Goal: Task Accomplishment & Management: Manage account settings

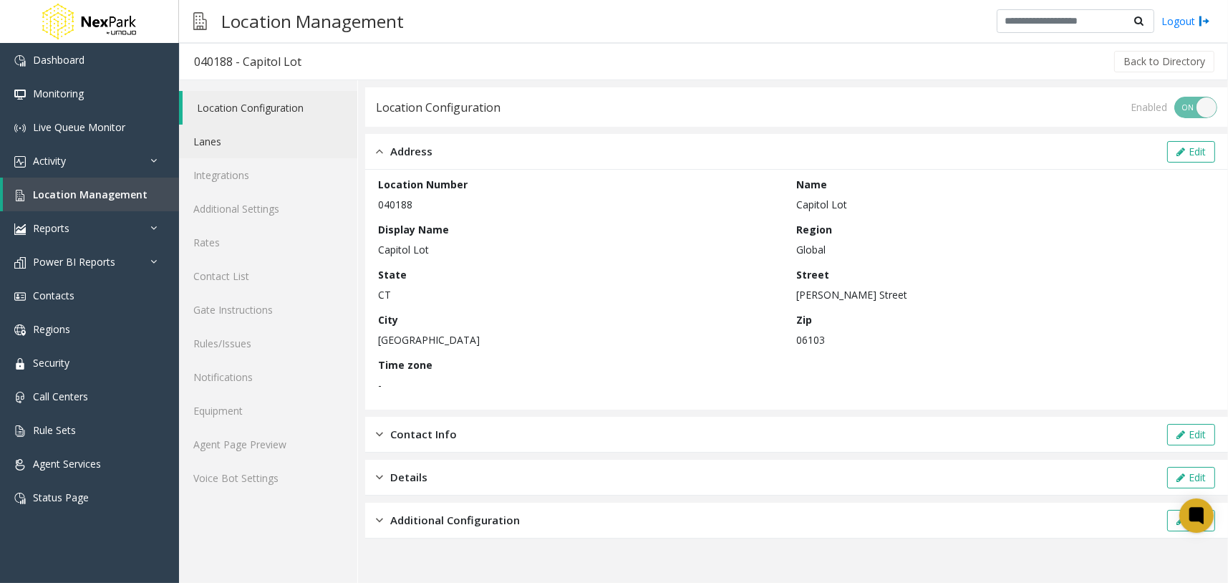
click at [310, 148] on link "Lanes" at bounding box center [268, 142] width 178 height 34
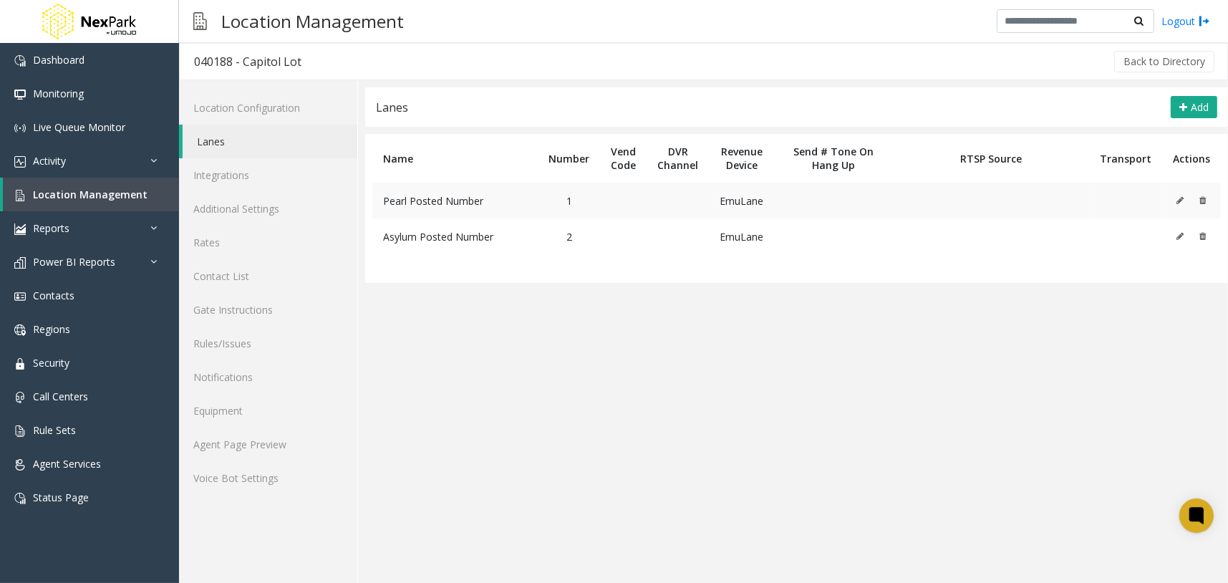
click at [1177, 198] on icon at bounding box center [1180, 200] width 7 height 9
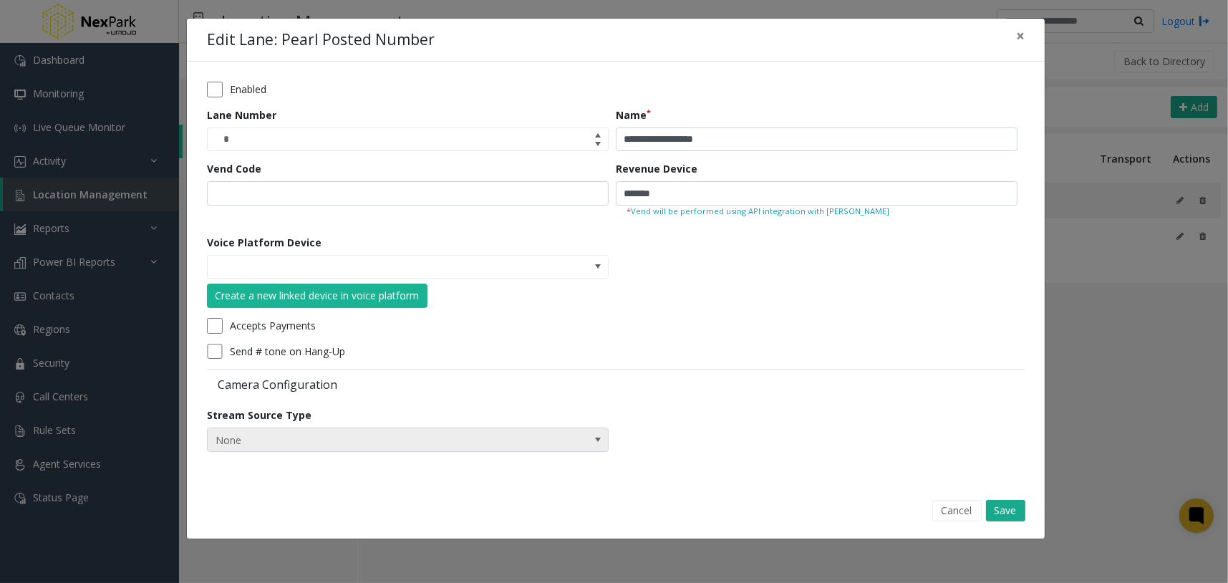
click at [550, 450] on span "None" at bounding box center [408, 440] width 402 height 24
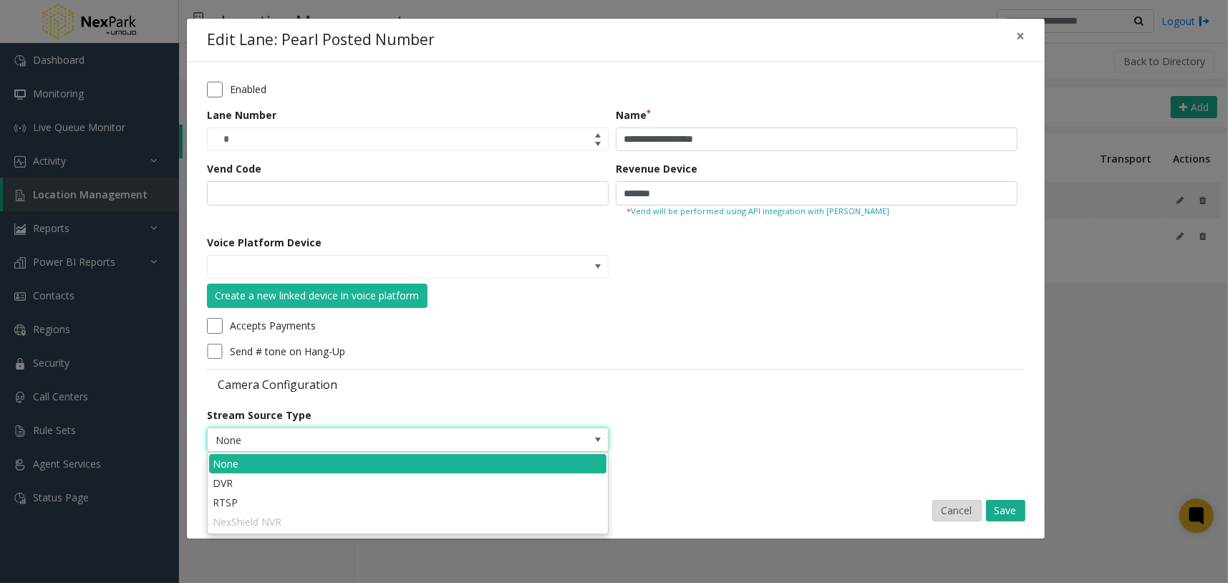
click at [958, 514] on button "Cancel" at bounding box center [957, 510] width 49 height 21
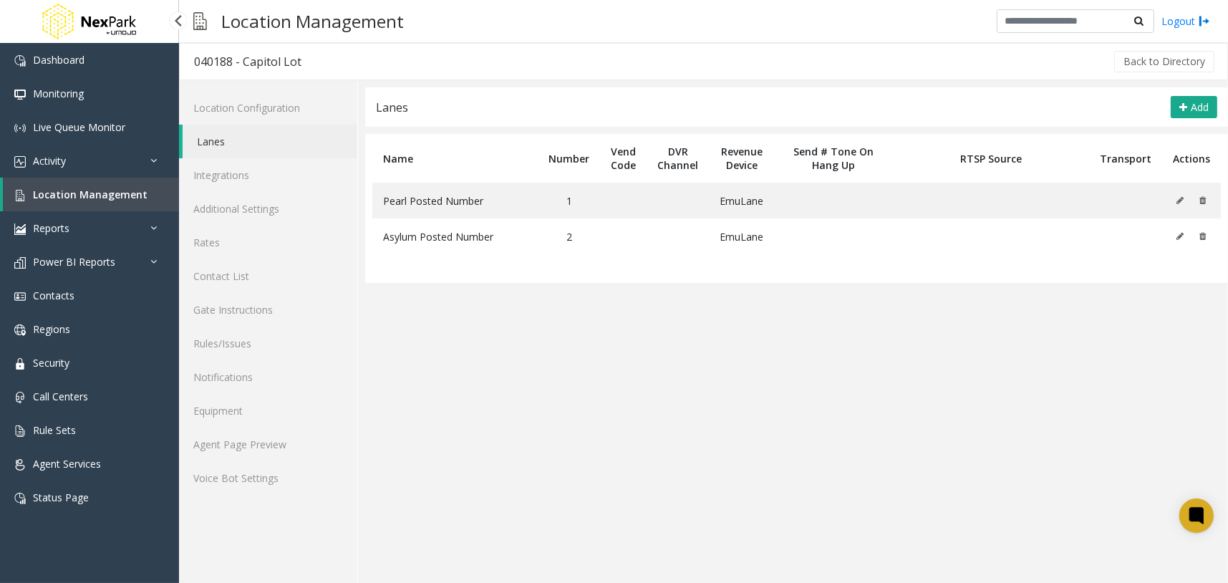
click at [139, 191] on span "Location Management" at bounding box center [90, 195] width 115 height 14
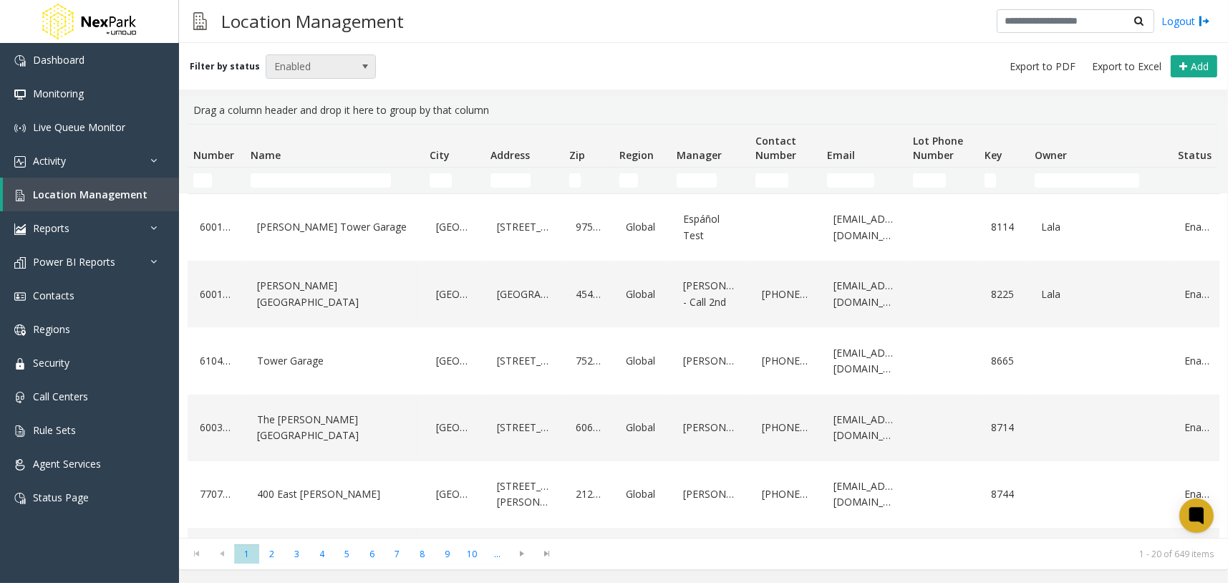
click at [310, 64] on span "Enabled" at bounding box center [309, 66] width 87 height 23
click at [311, 150] on li "Archived" at bounding box center [314, 148] width 106 height 19
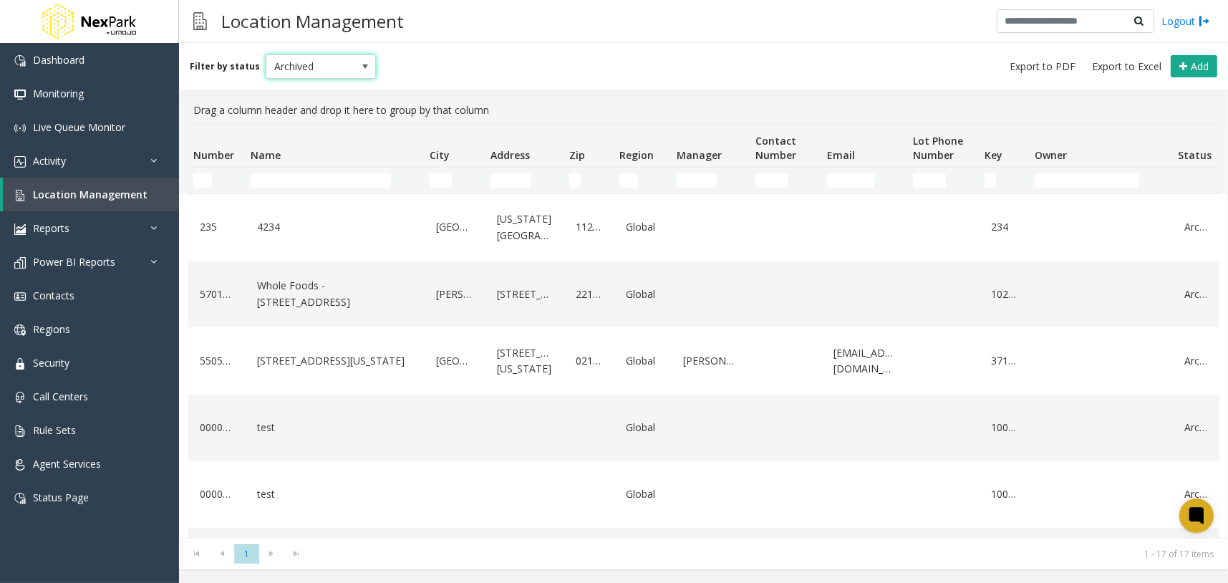
click at [355, 59] on span at bounding box center [365, 66] width 20 height 23
click at [319, 88] on li "All" at bounding box center [314, 89] width 106 height 19
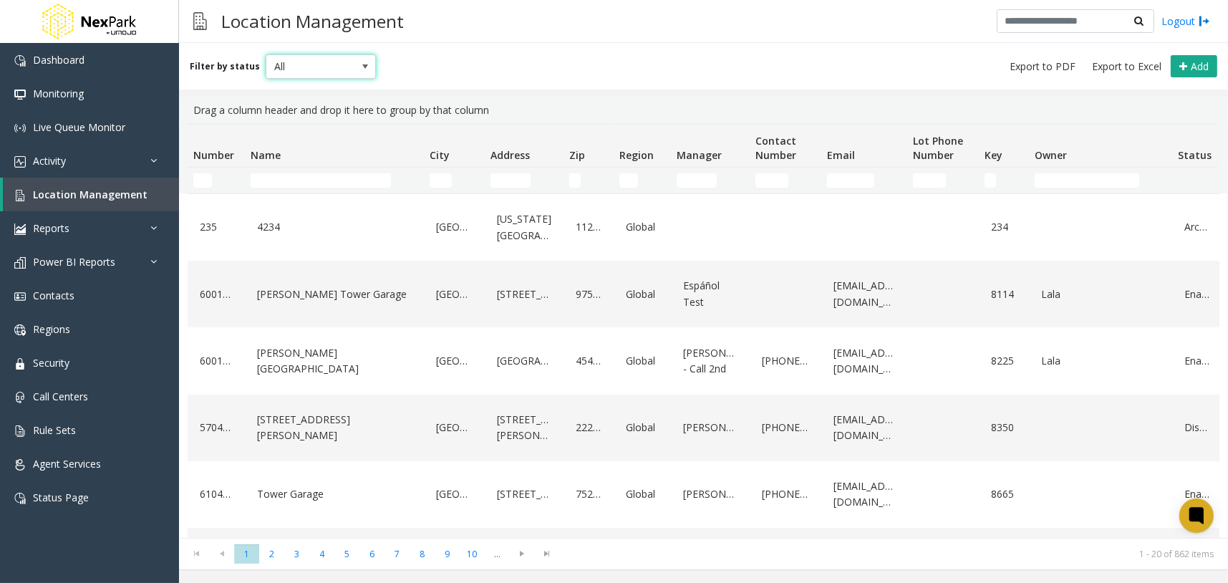
click at [360, 64] on span at bounding box center [365, 66] width 11 height 11
click at [613, 76] on div "Filter by status All Add" at bounding box center [703, 66] width 1049 height 47
